Goal: Task Accomplishment & Management: Manage account settings

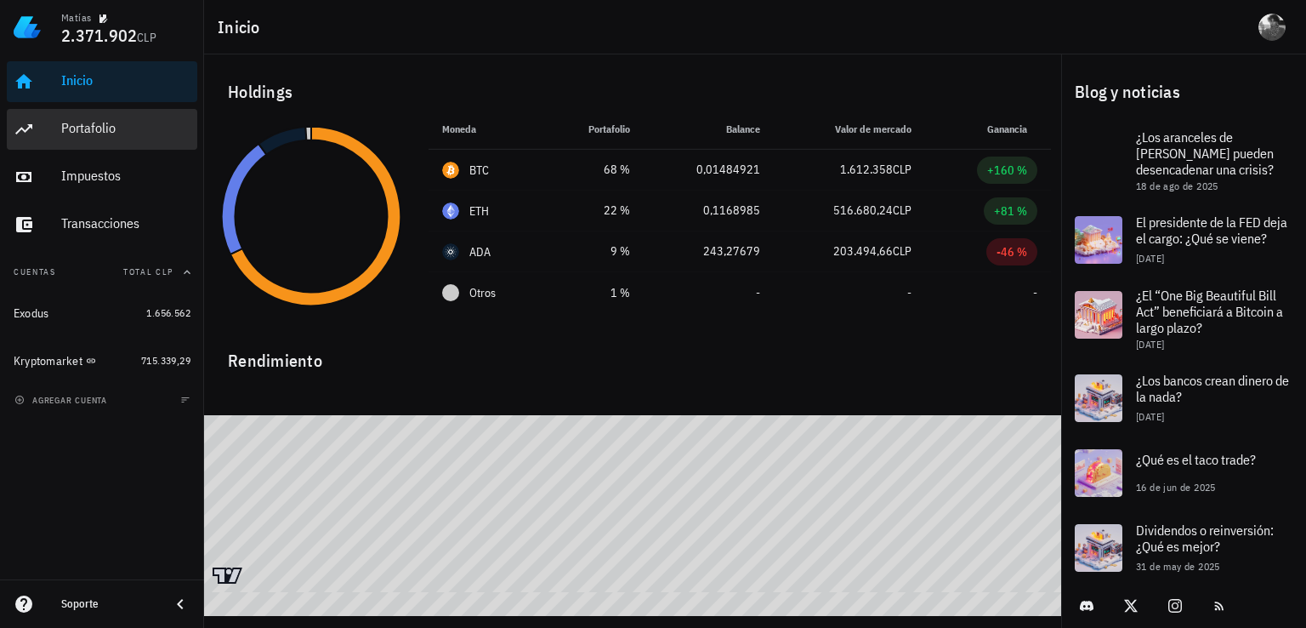
click at [133, 135] on div "Portafolio" at bounding box center [125, 128] width 129 height 16
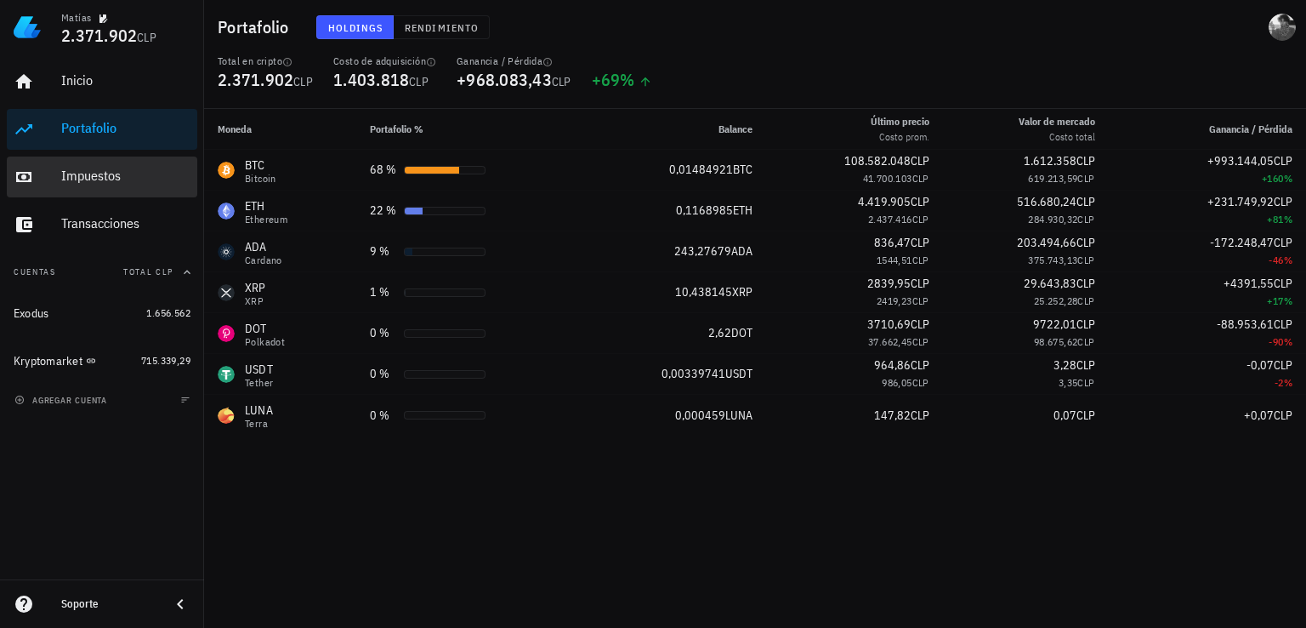
click at [148, 186] on div "Impuestos" at bounding box center [125, 176] width 129 height 38
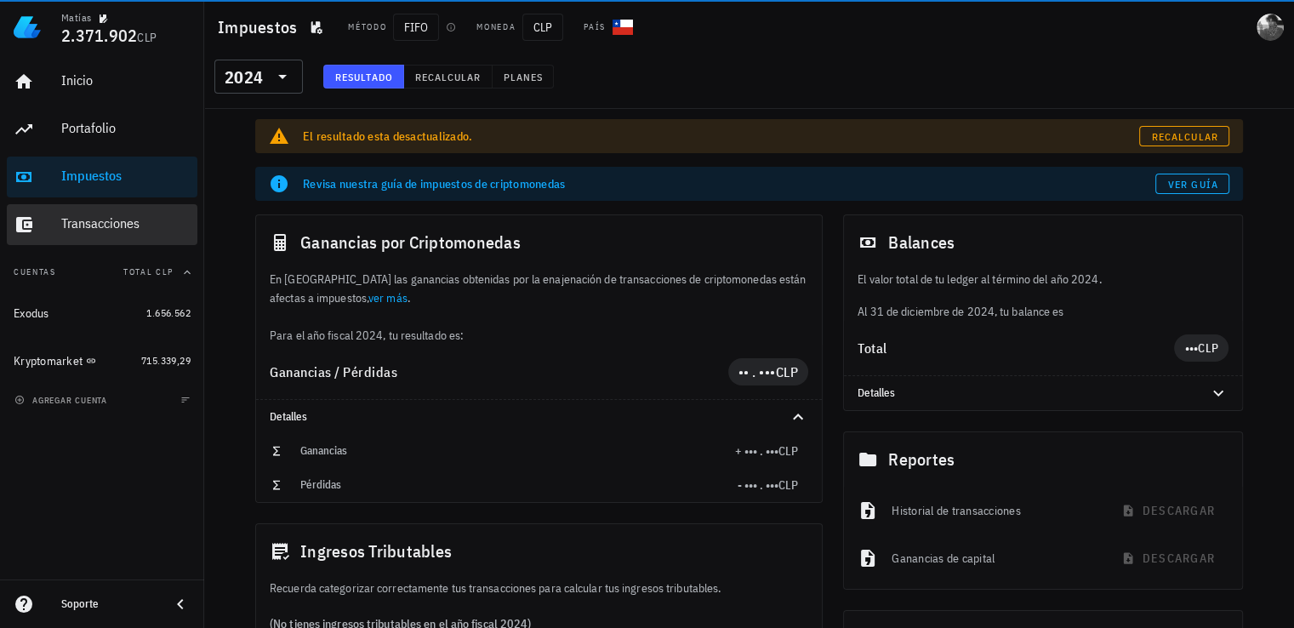
click at [119, 224] on div "Transacciones" at bounding box center [125, 223] width 129 height 16
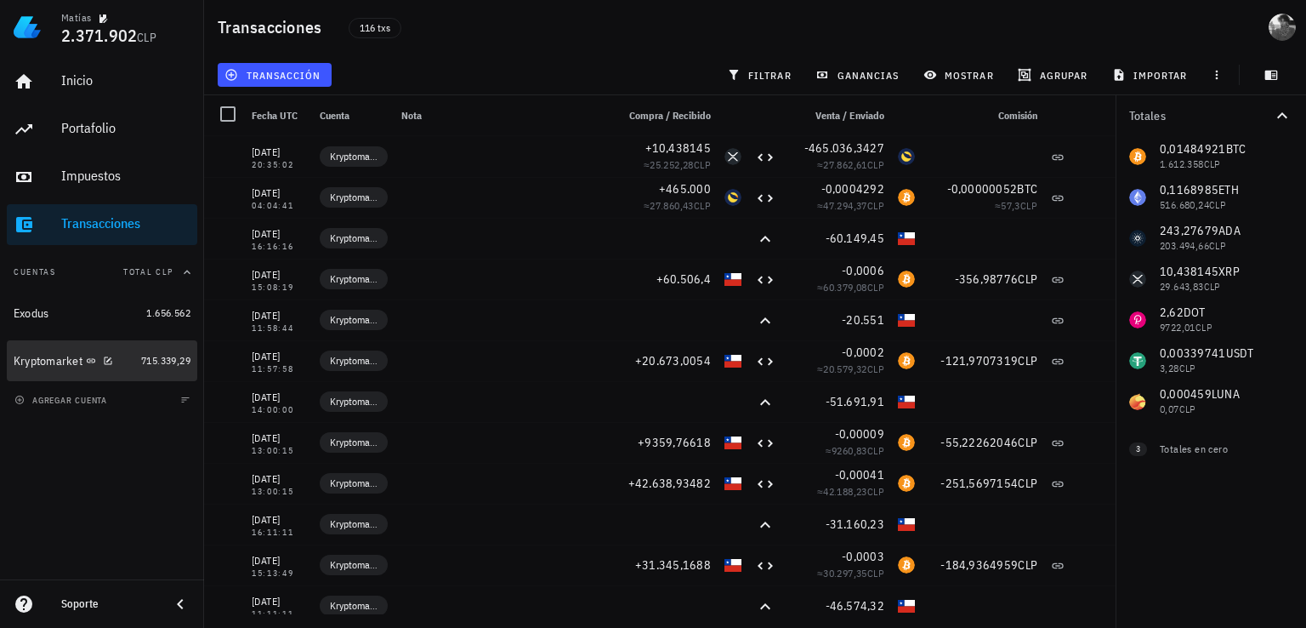
click at [68, 358] on div "Kryptomarket" at bounding box center [48, 361] width 69 height 14
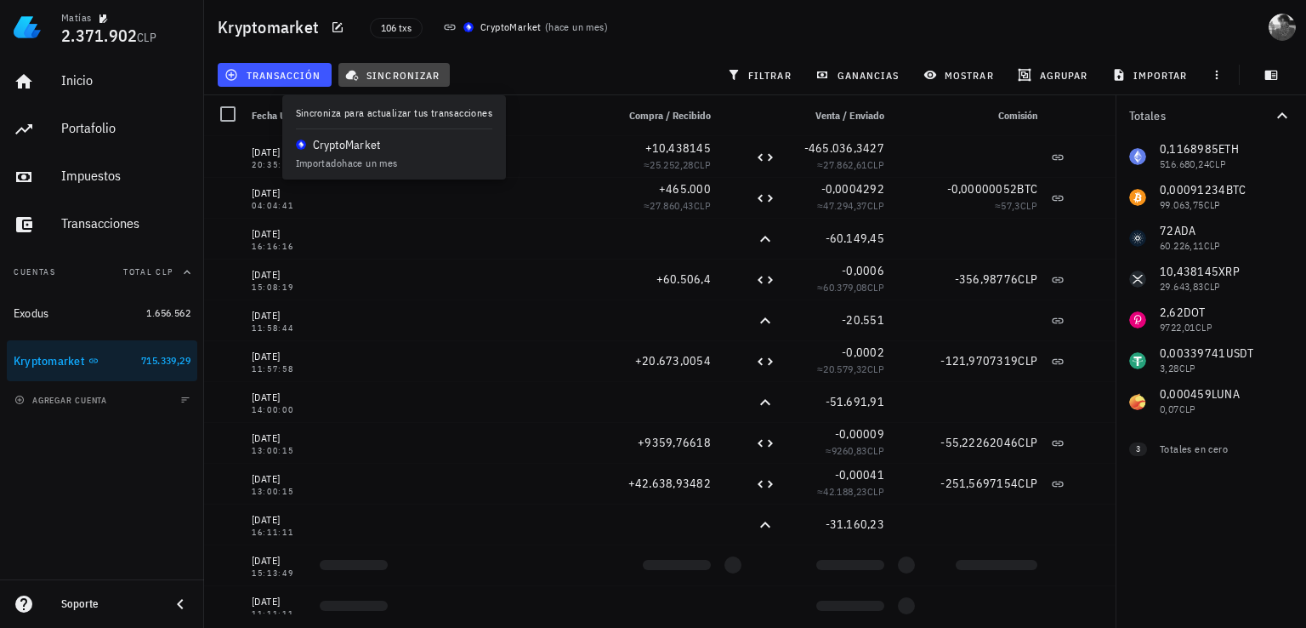
click at [380, 74] on span "sincronizar" at bounding box center [394, 75] width 91 height 14
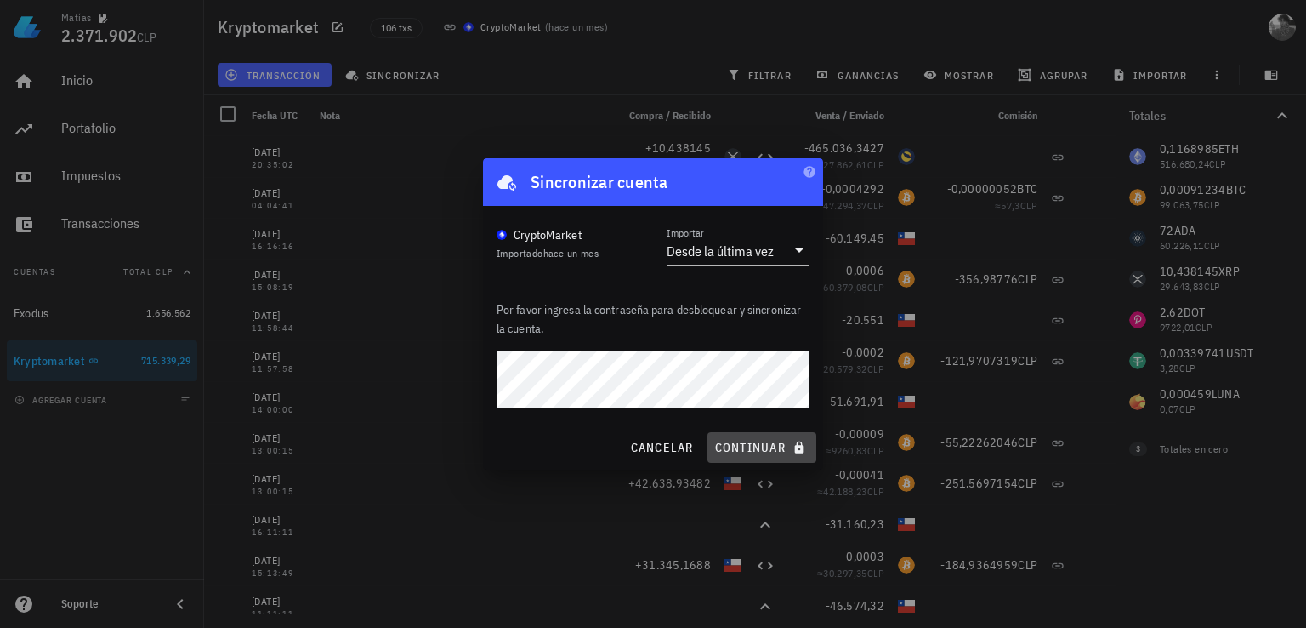
click at [778, 449] on span "continuar" at bounding box center [761, 447] width 95 height 15
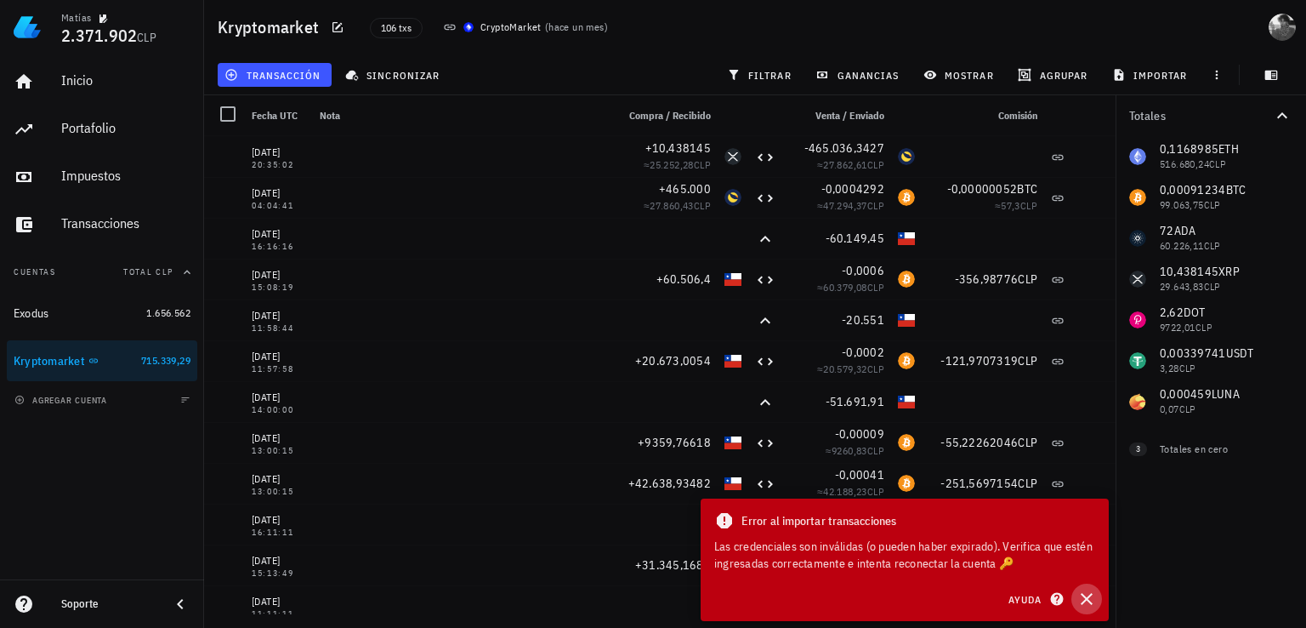
click at [1090, 600] on icon "button" at bounding box center [1087, 599] width 20 height 20
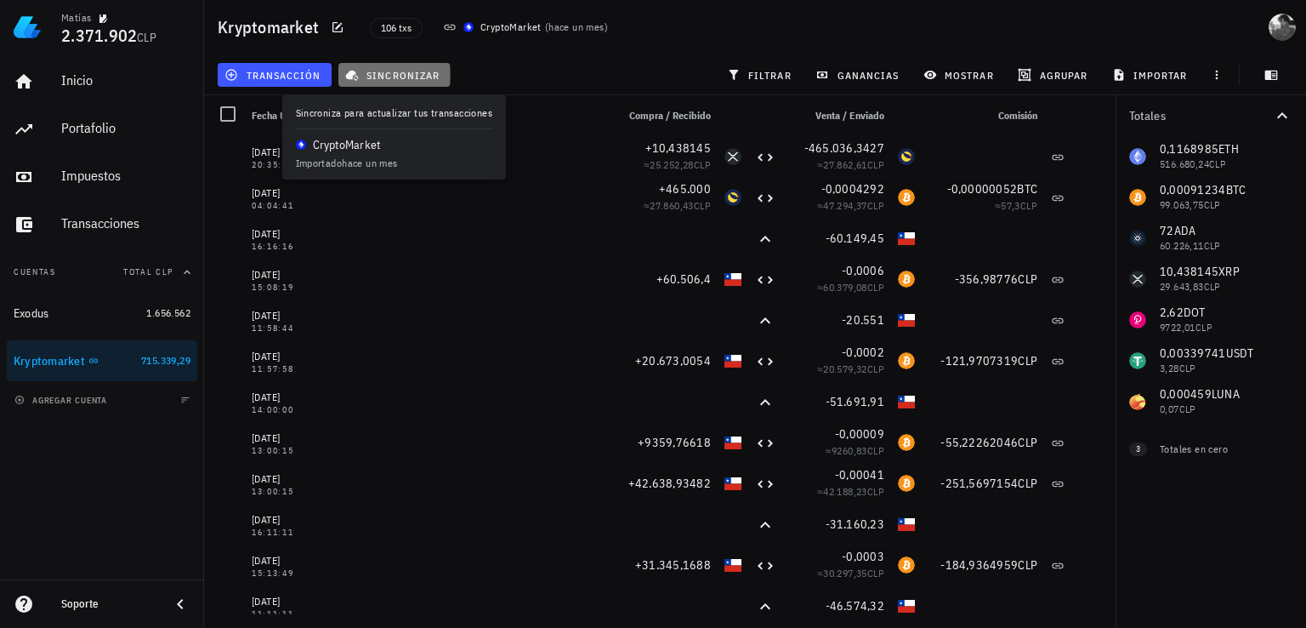
click at [405, 69] on span "sincronizar" at bounding box center [394, 75] width 91 height 14
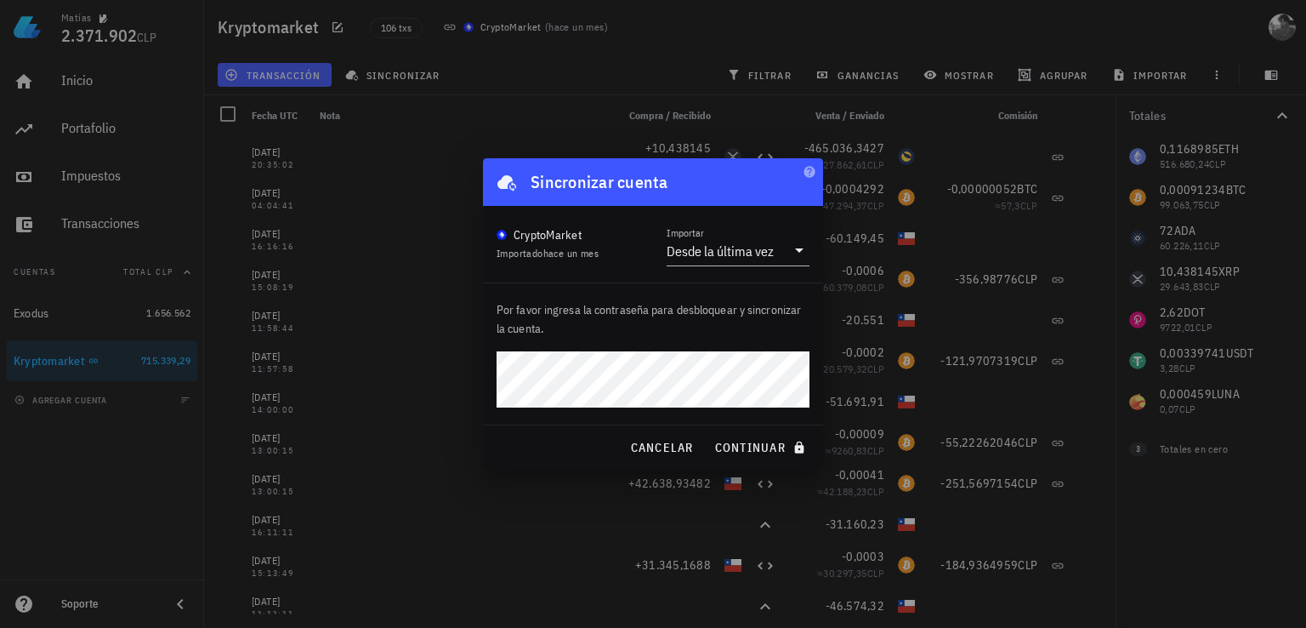
click at [708, 432] on button "continuar" at bounding box center [762, 447] width 109 height 31
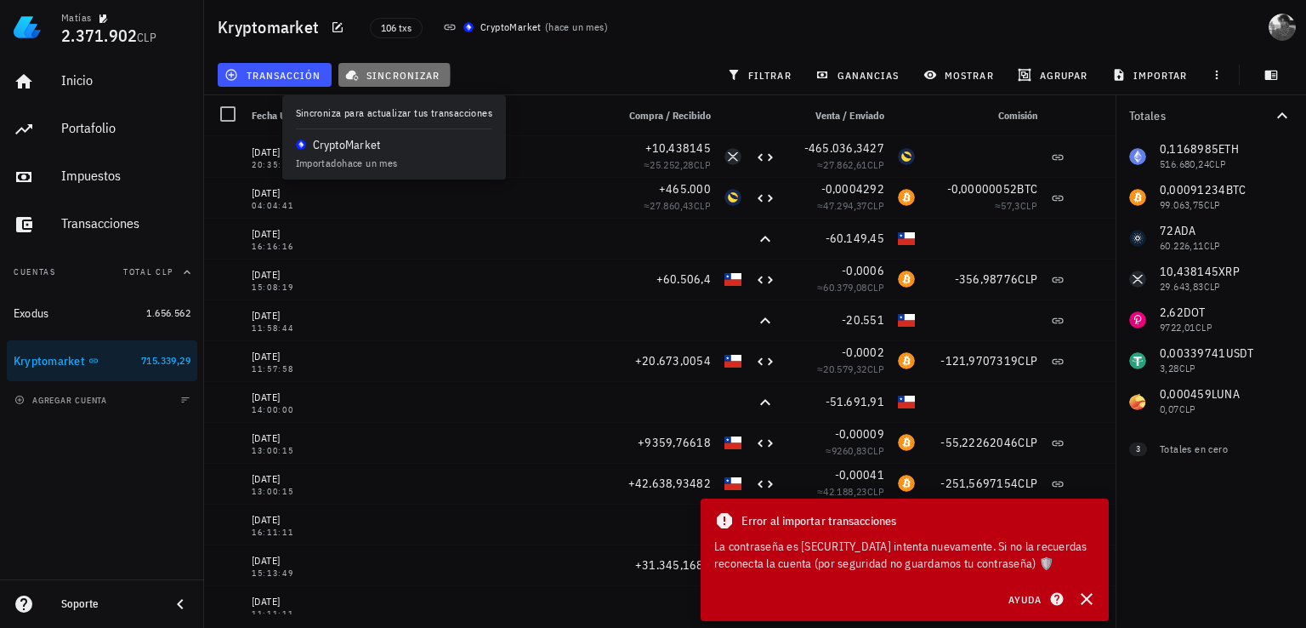
click at [415, 70] on span "sincronizar" at bounding box center [394, 75] width 91 height 14
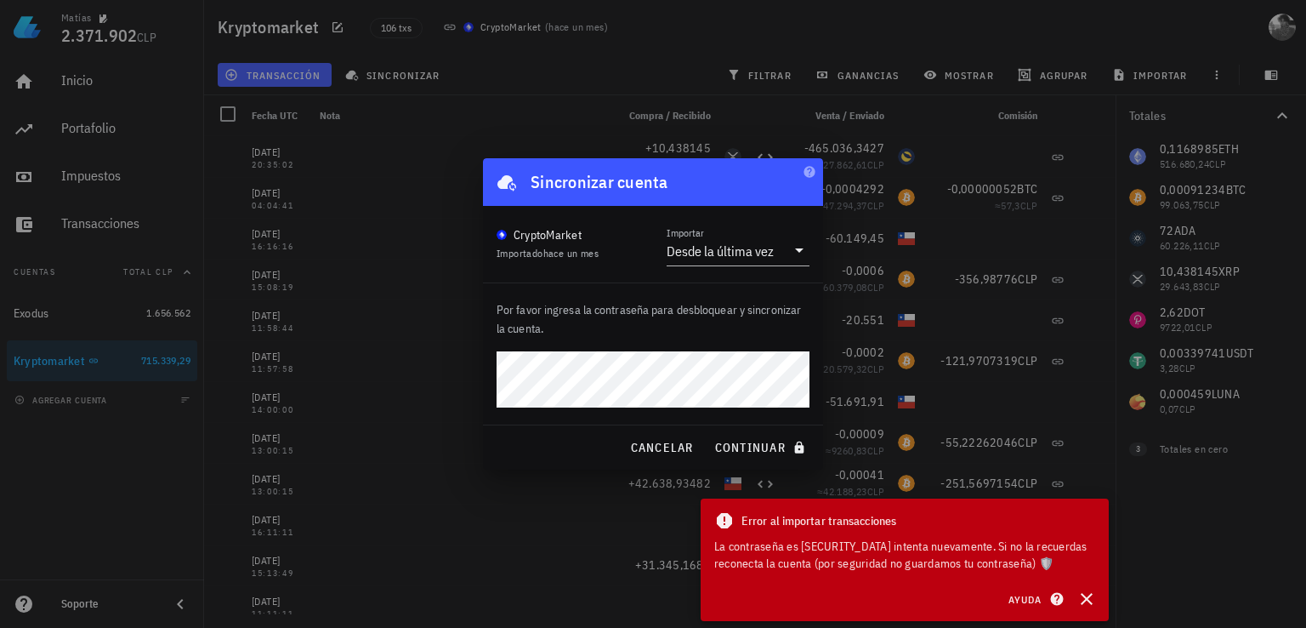
click at [810, 377] on div "Por favor ingresa la contraseña para desbloquear y sincronizar la cuenta." at bounding box center [653, 353] width 340 height 141
click at [714, 315] on p "Por favor ingresa la contraseña para desbloquear y sincronizar la cuenta." at bounding box center [653, 318] width 313 height 37
click at [777, 440] on span "continuar" at bounding box center [761, 447] width 95 height 15
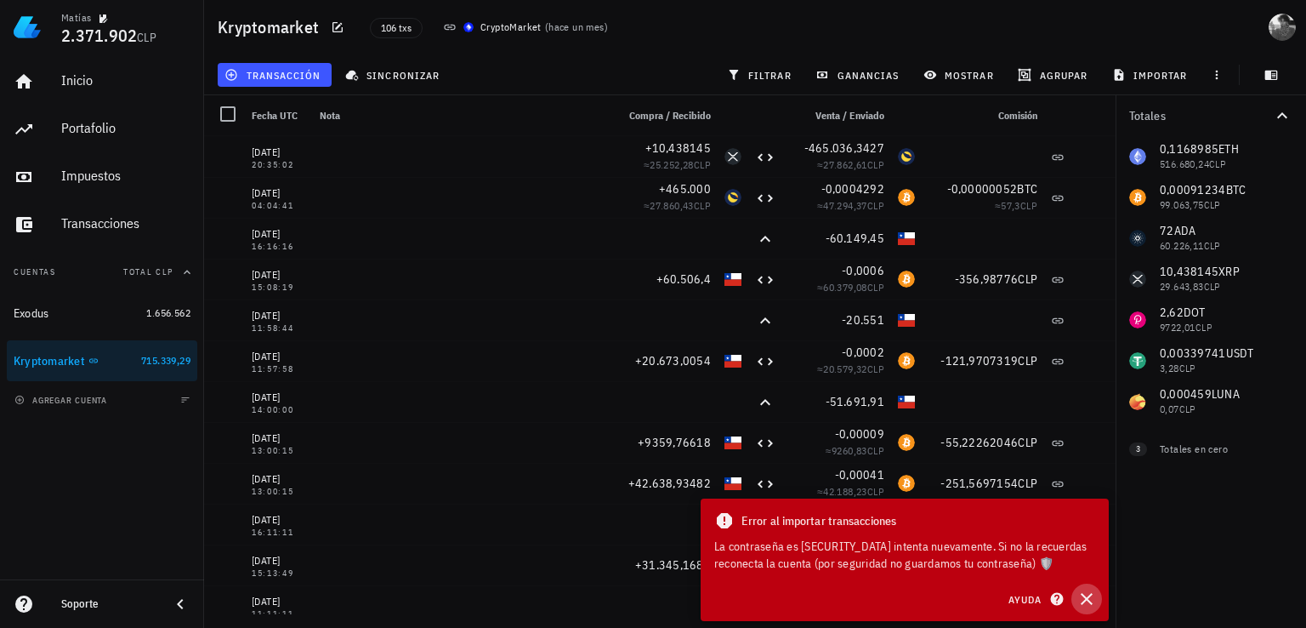
click at [1089, 600] on icon "button" at bounding box center [1087, 599] width 12 height 12
